Goal: Information Seeking & Learning: Learn about a topic

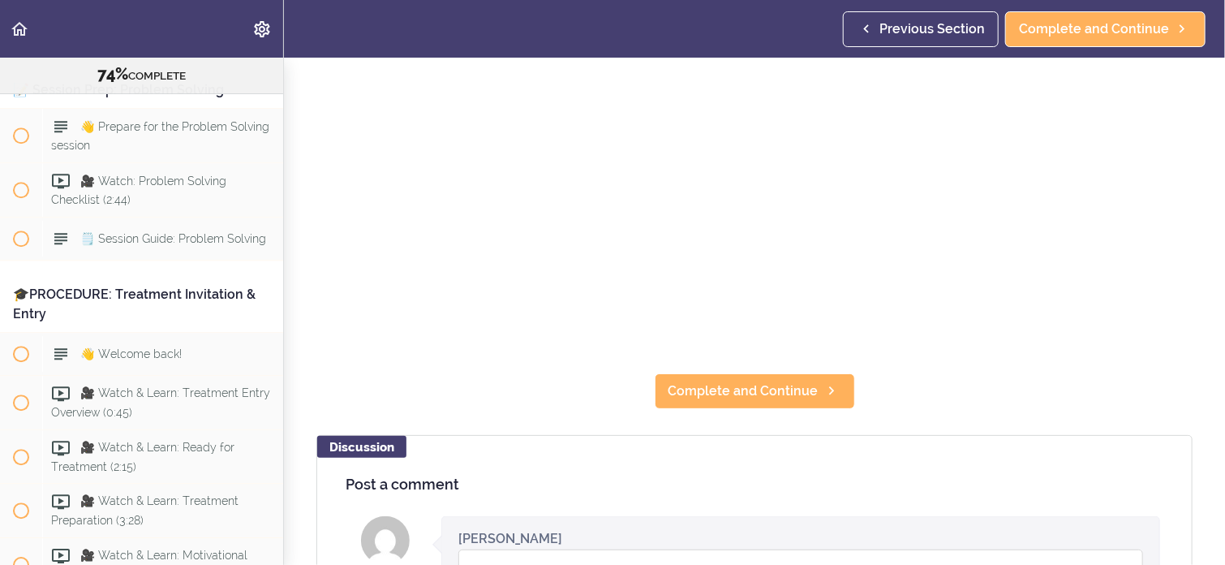
scroll to position [276, 0]
click at [775, 384] on span "Complete and Continue" at bounding box center [743, 391] width 150 height 19
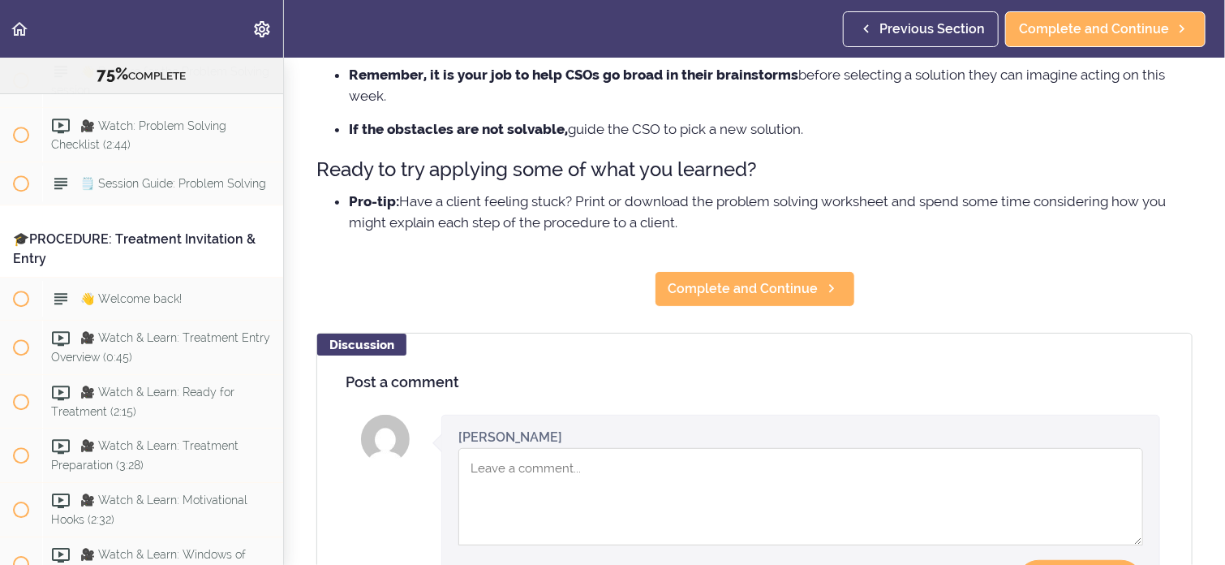
scroll to position [256, 0]
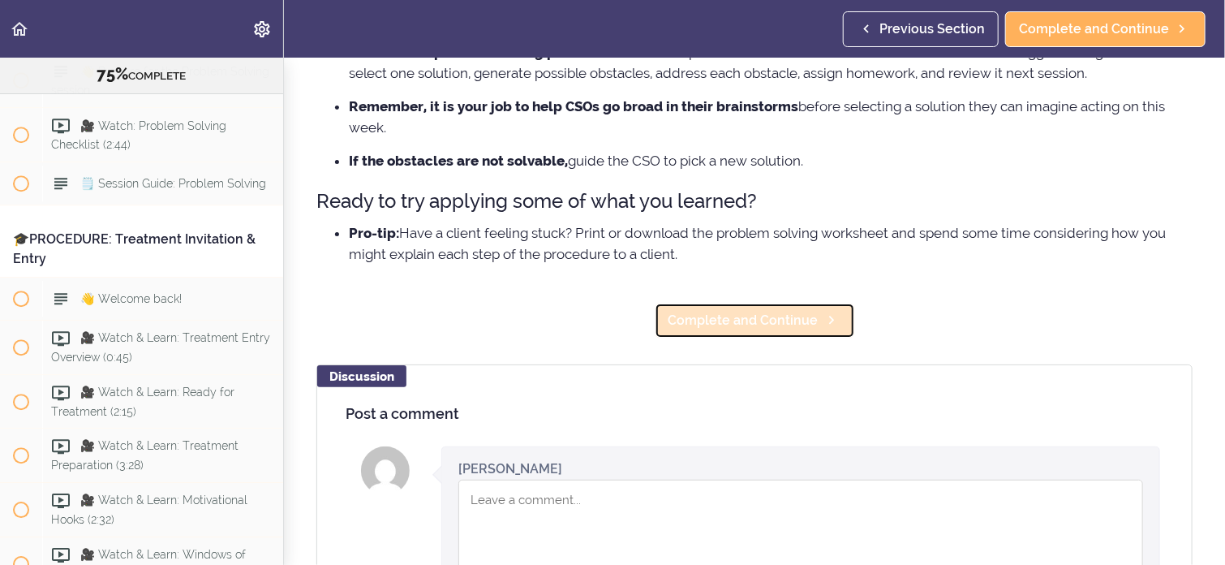
click at [717, 316] on span "Complete and Continue" at bounding box center [743, 320] width 150 height 19
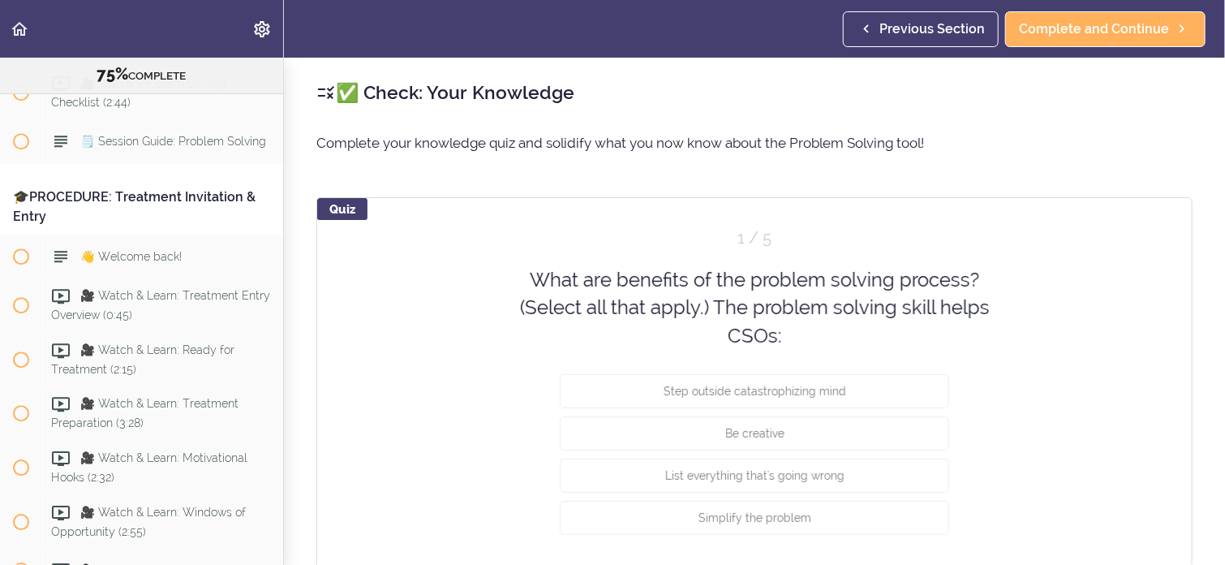
scroll to position [8432, 0]
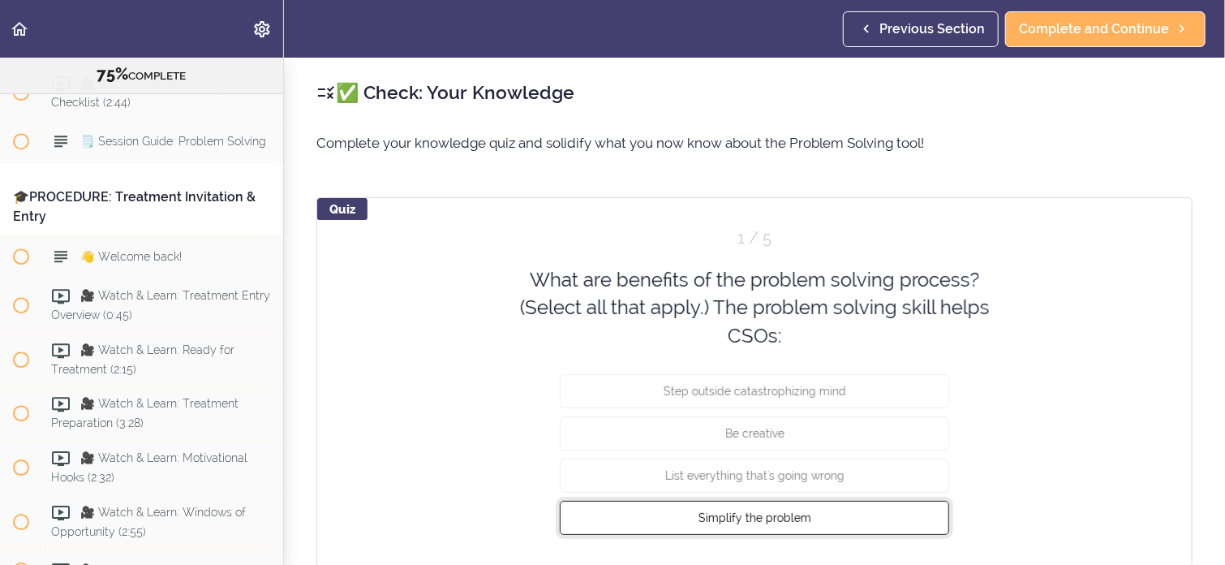
click at [762, 518] on span "Simplify the problem" at bounding box center [754, 517] width 113 height 13
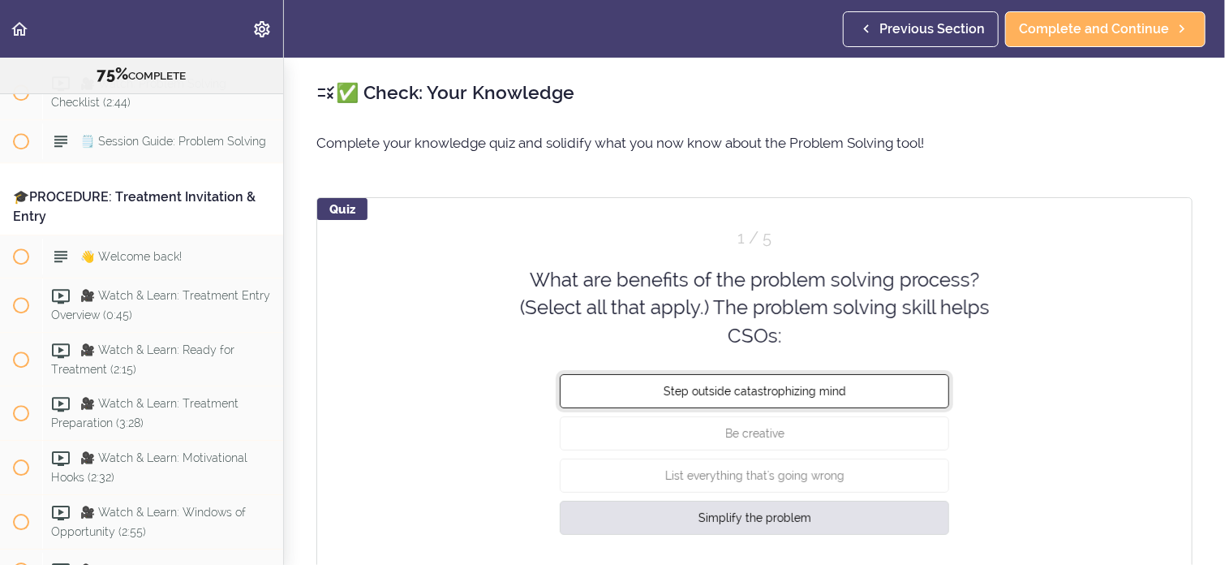
click at [766, 391] on span "Step outside catastrophizing mind" at bounding box center [755, 390] width 183 height 13
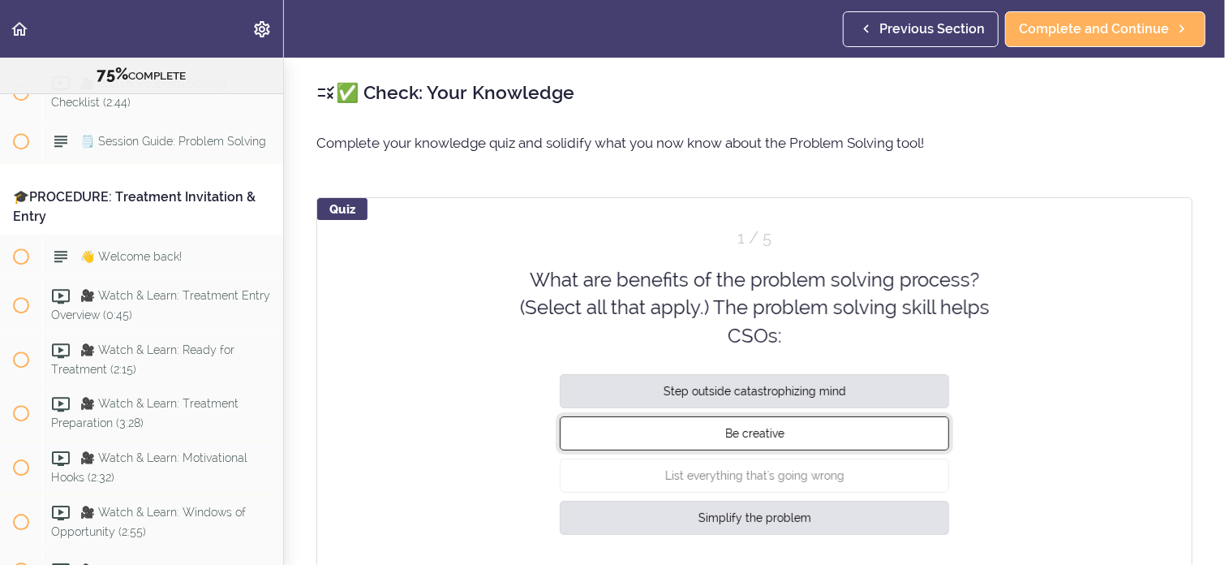
click at [771, 434] on span "Be creative" at bounding box center [754, 433] width 59 height 13
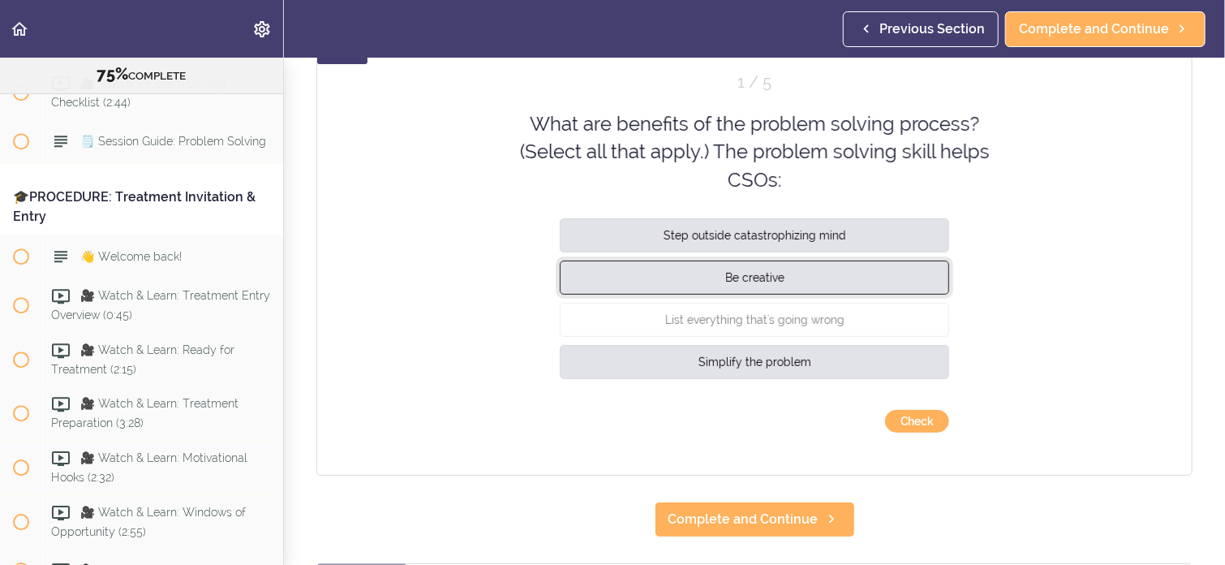
scroll to position [162, 0]
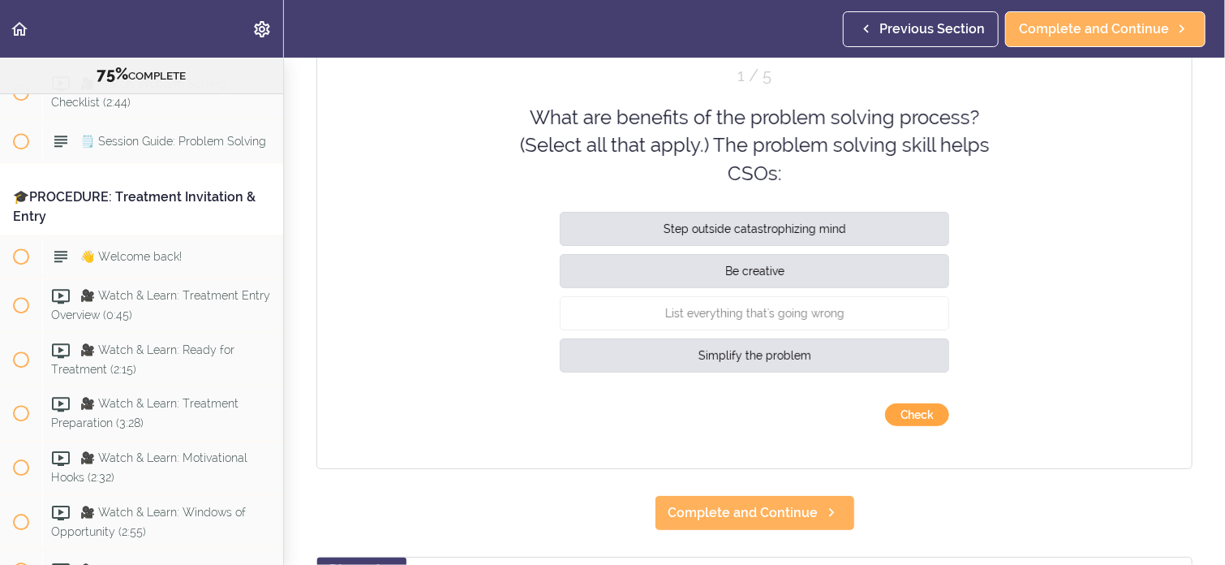
click at [924, 418] on button "Check" at bounding box center [917, 414] width 64 height 23
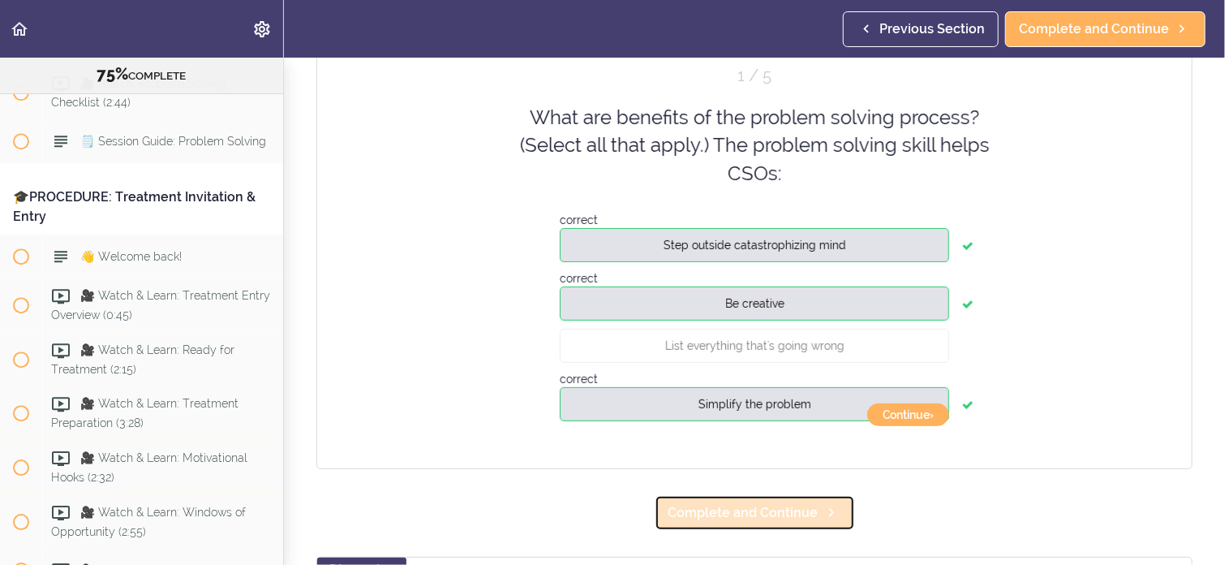
click at [805, 509] on span "Complete and Continue" at bounding box center [743, 512] width 150 height 19
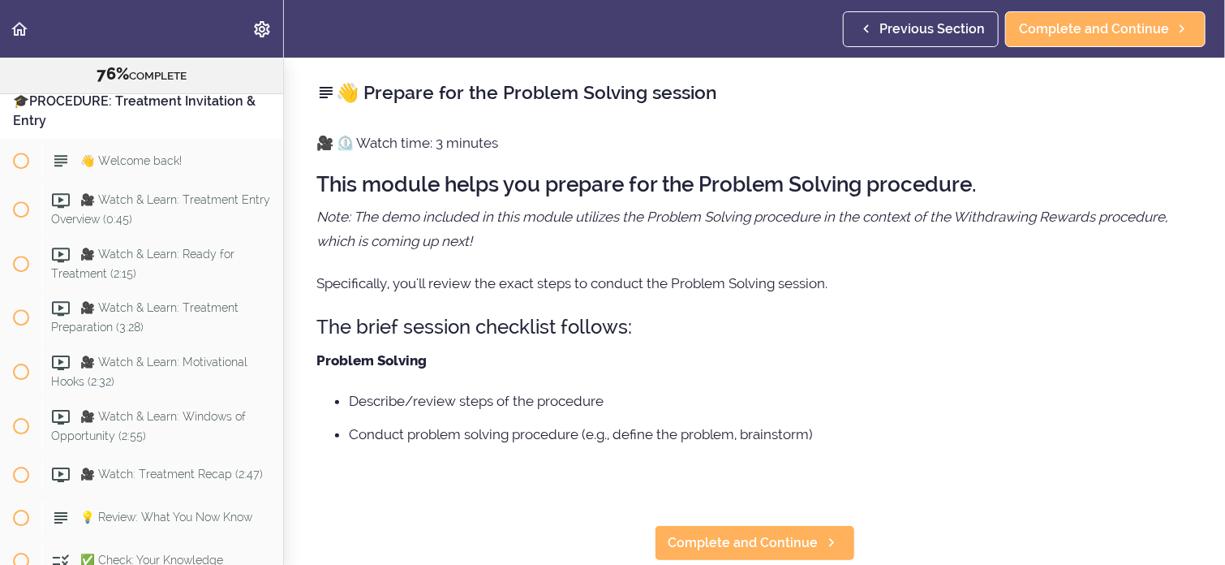
scroll to position [8529, 0]
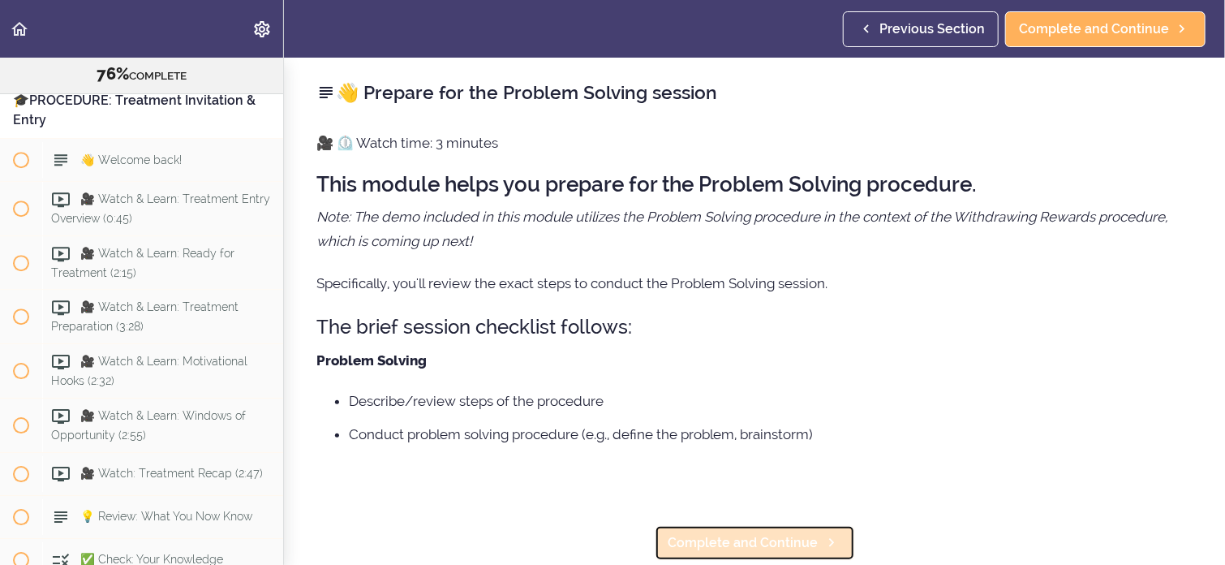
click at [759, 541] on span "Complete and Continue" at bounding box center [743, 542] width 150 height 19
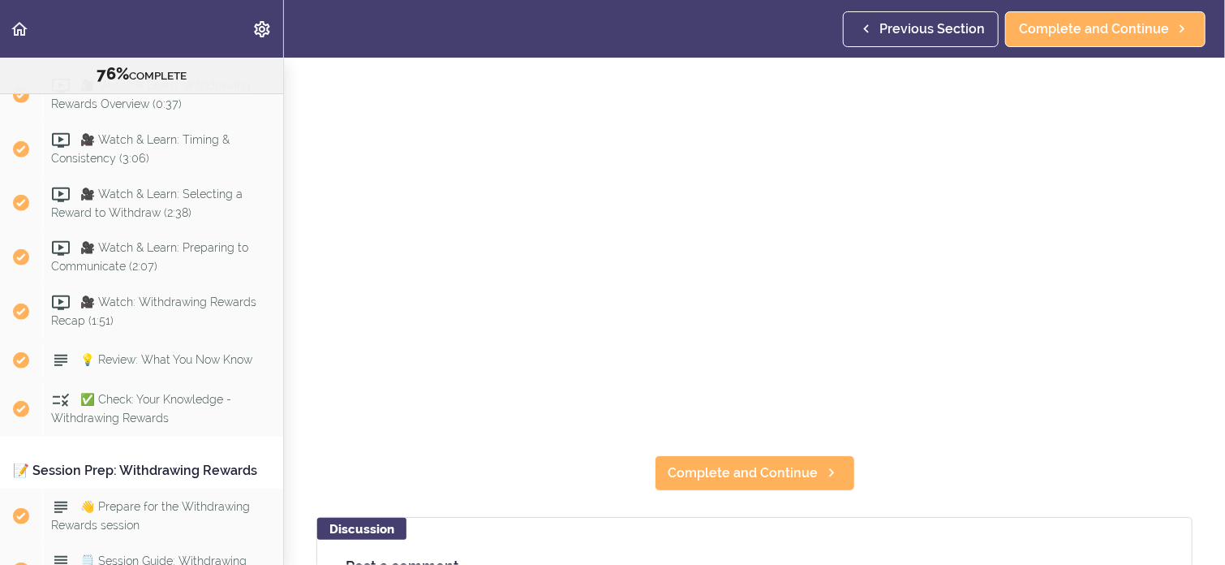
scroll to position [7115, 0]
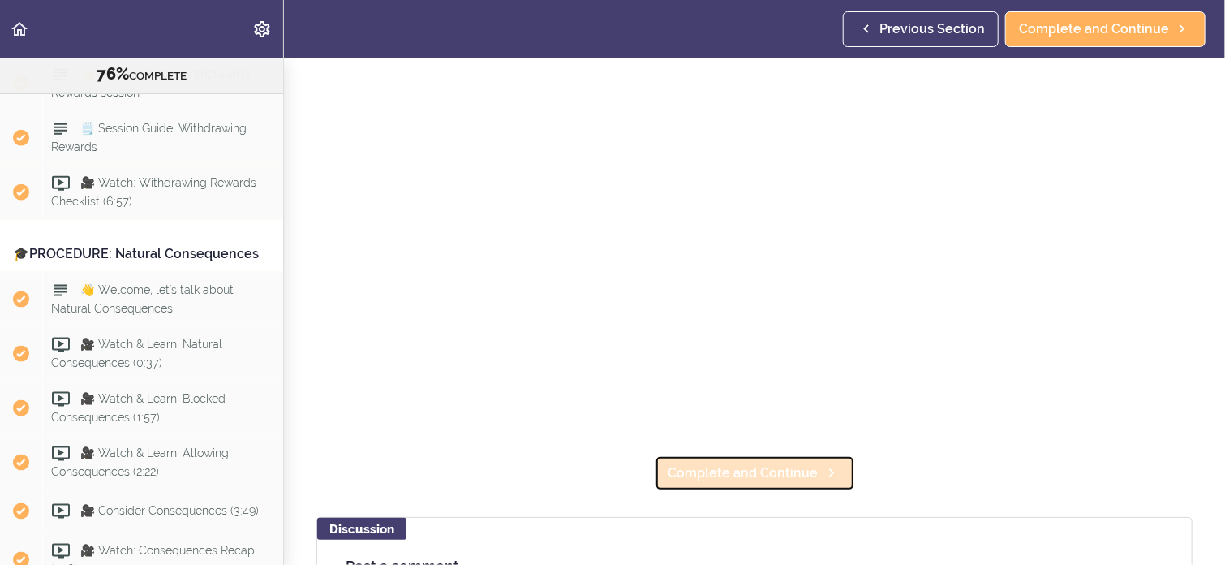
click at [729, 477] on link "Complete and Continue" at bounding box center [755, 473] width 200 height 36
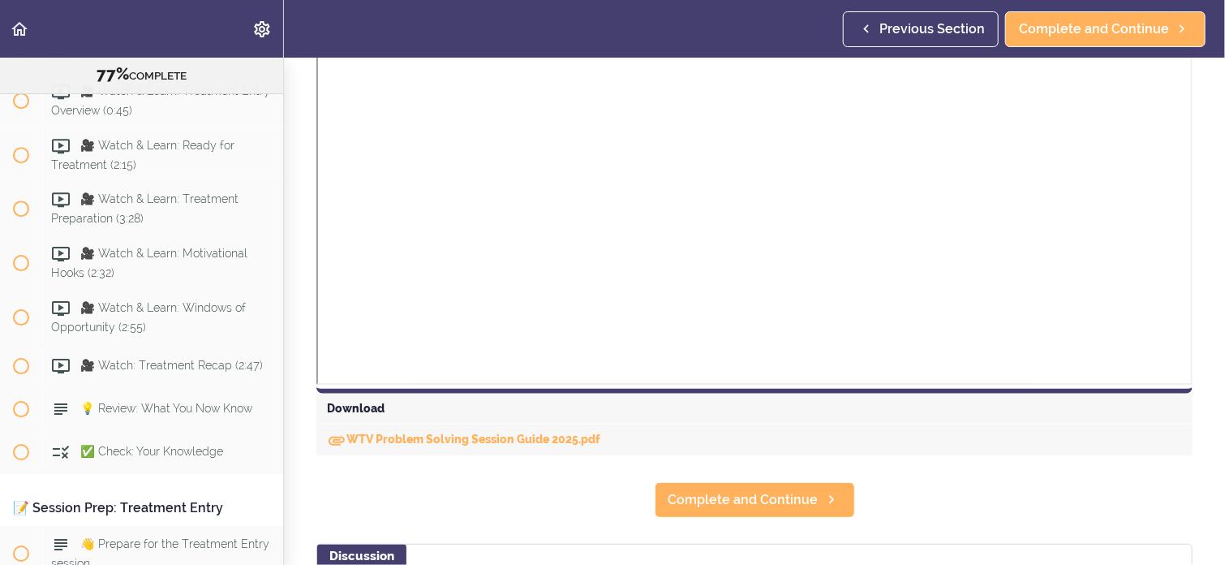
scroll to position [519, 0]
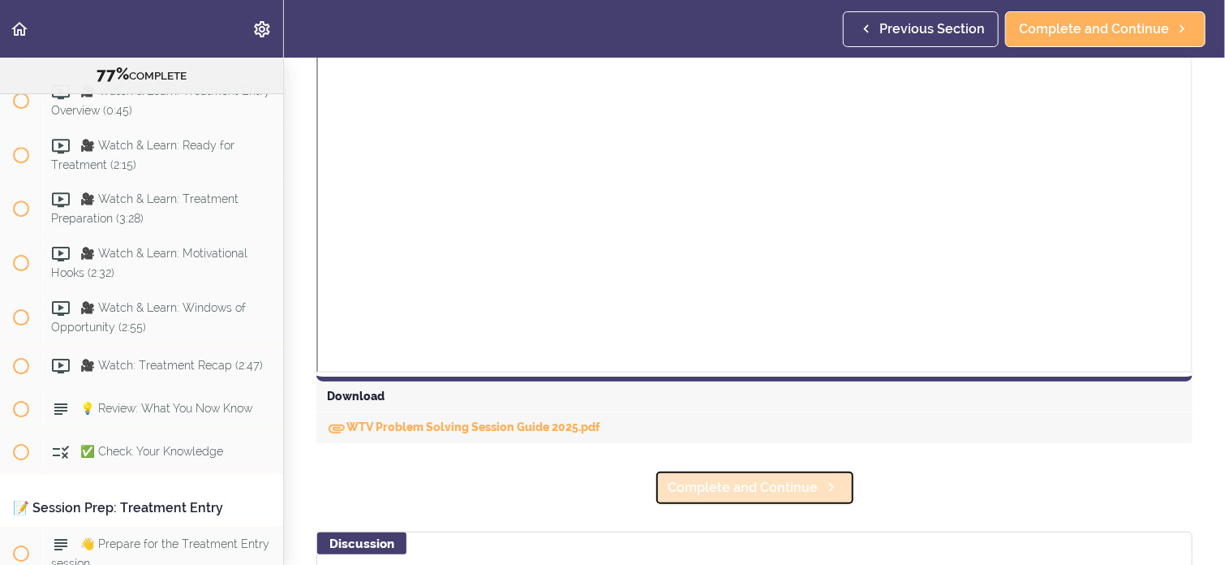
click at [789, 483] on span "Complete and Continue" at bounding box center [743, 487] width 150 height 19
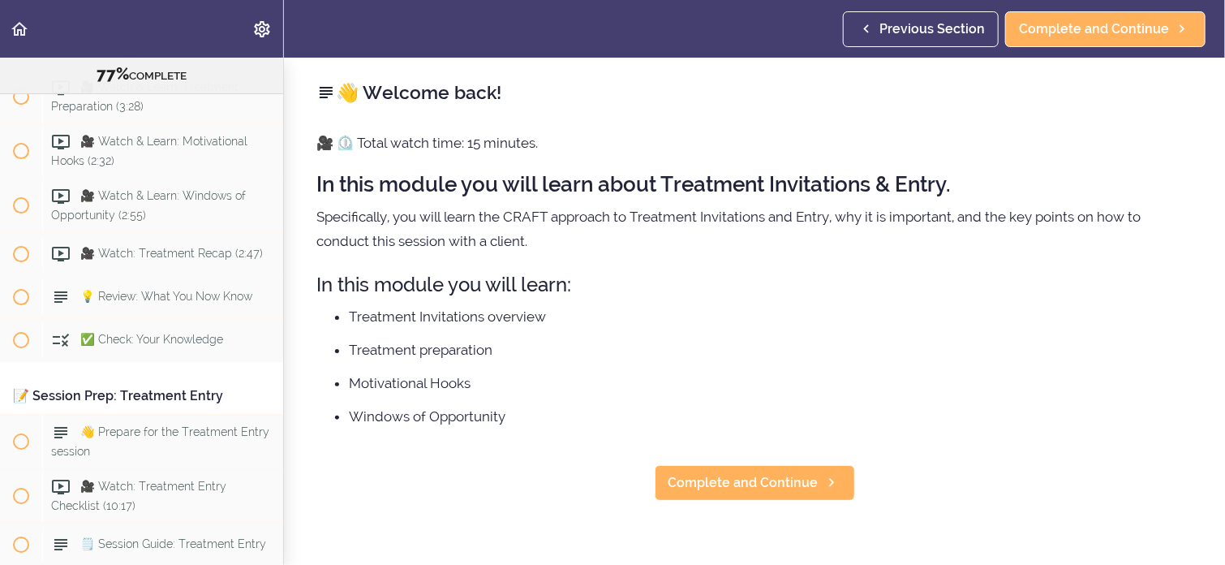
scroll to position [8763, 0]
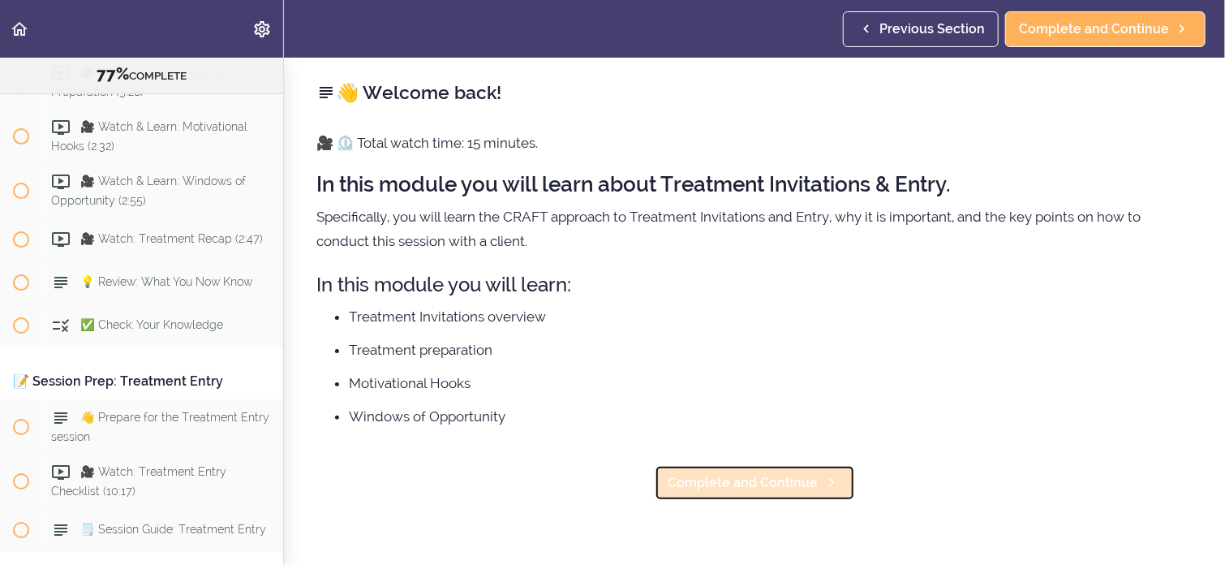
click at [791, 487] on span "Complete and Continue" at bounding box center [743, 482] width 150 height 19
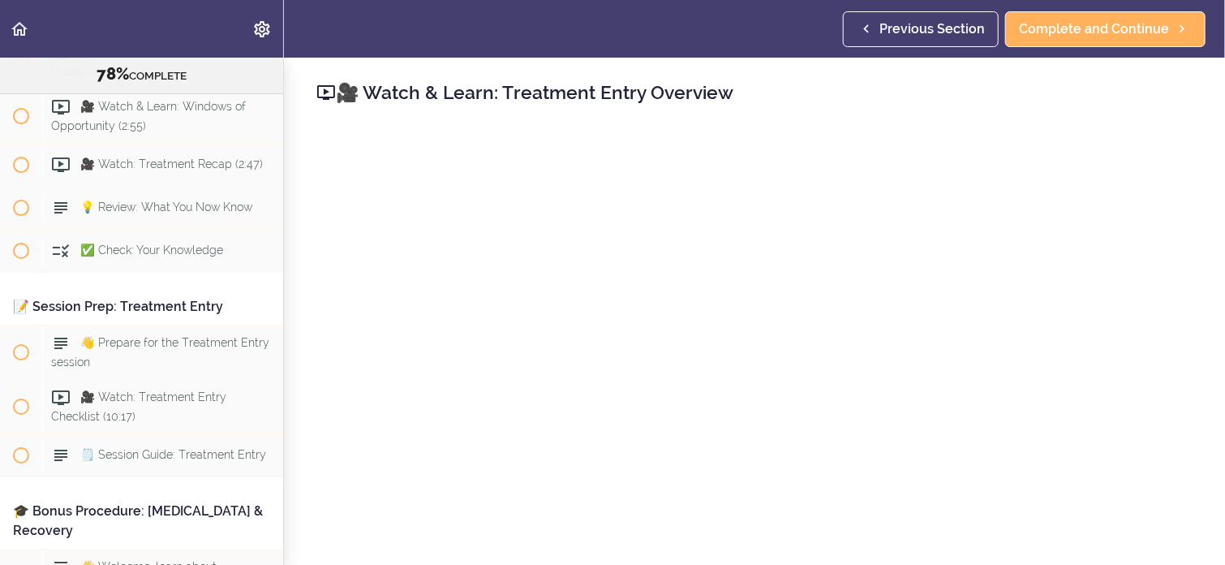
scroll to position [8407, 0]
